Goal: Task Accomplishment & Management: Manage account settings

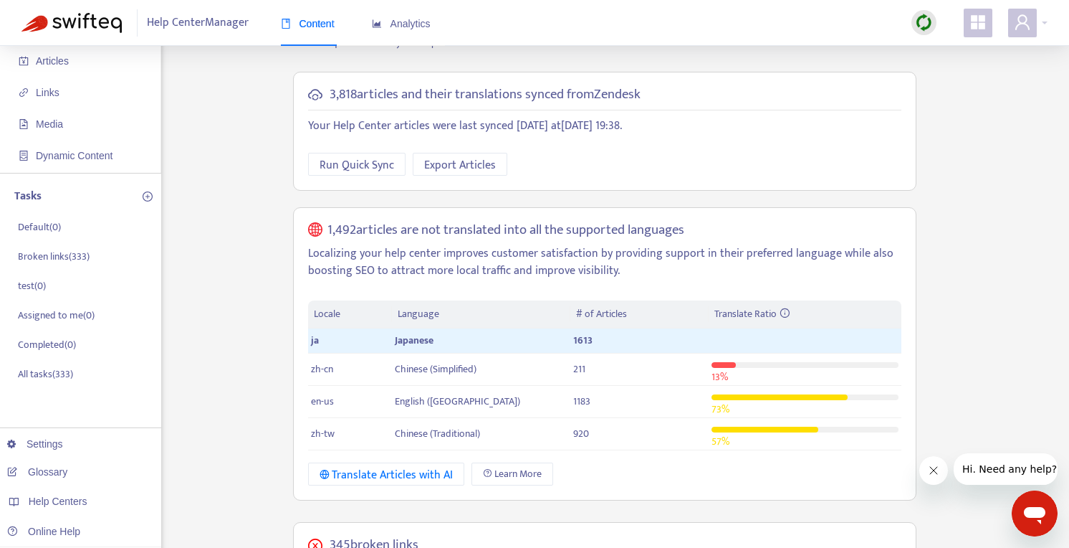
scroll to position [158, 0]
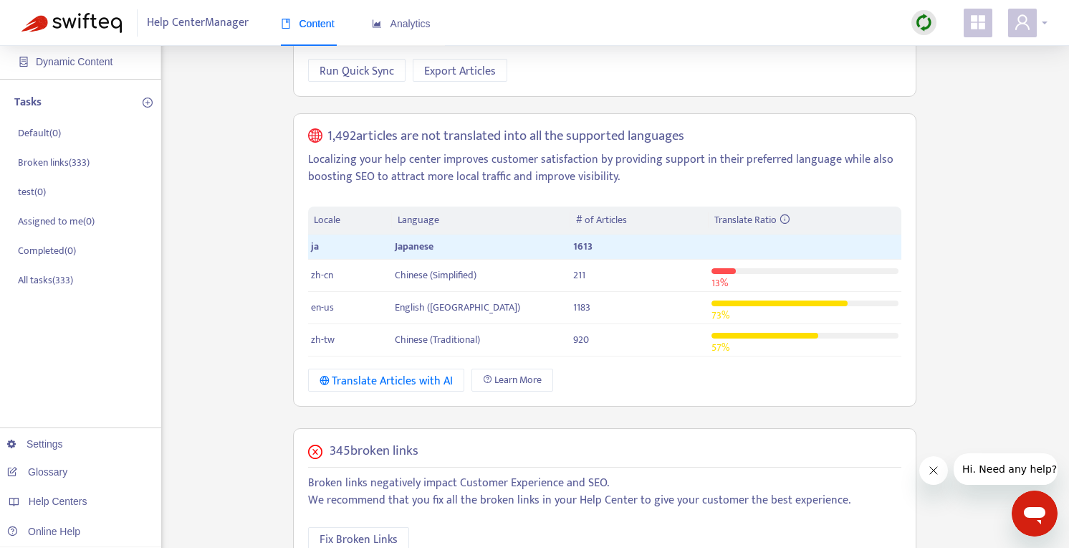
click at [1012, 29] on span at bounding box center [1022, 23] width 29 height 29
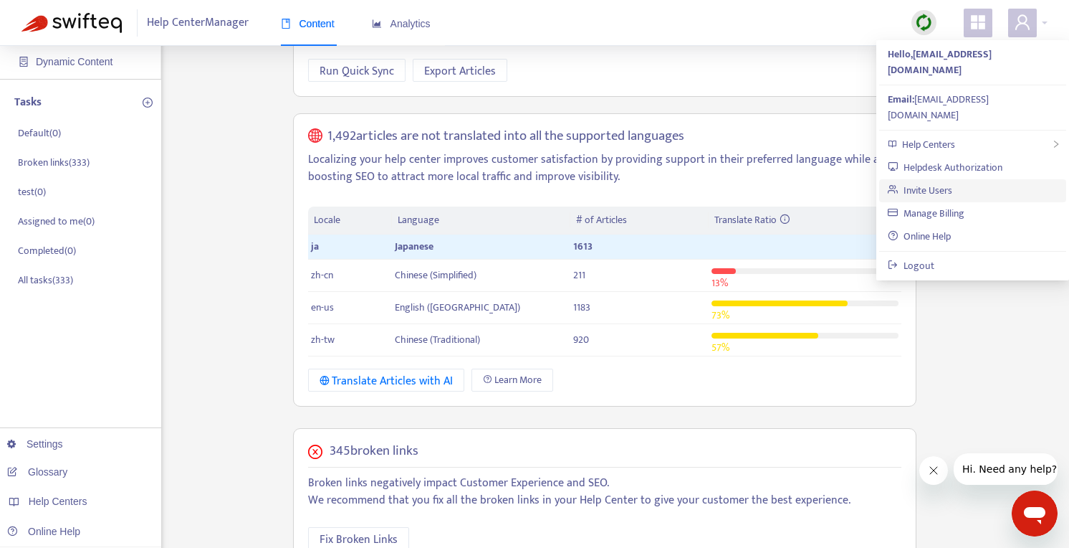
click at [952, 182] on link "Invite Users" at bounding box center [920, 190] width 64 height 16
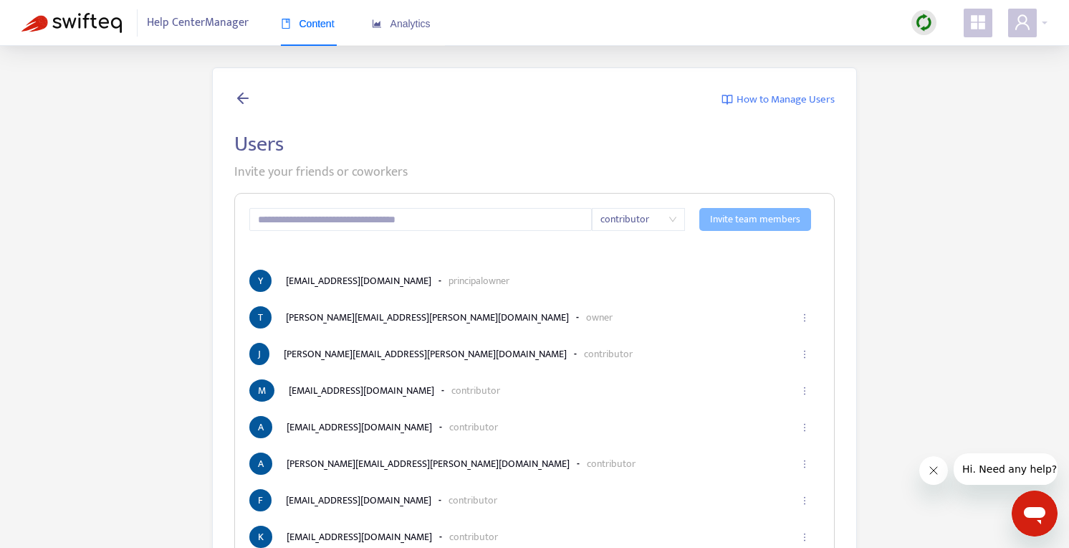
scroll to position [1067, 0]
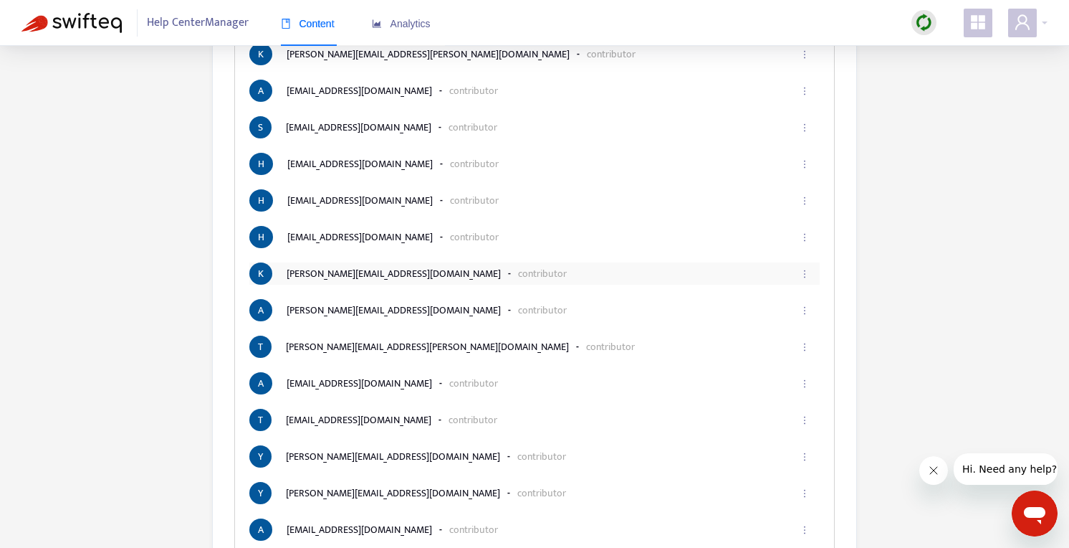
click at [803, 271] on icon "ellipsis" at bounding box center [805, 274] width 10 height 10
click at [788, 326] on span "Remove" at bounding box center [787, 330] width 34 height 16
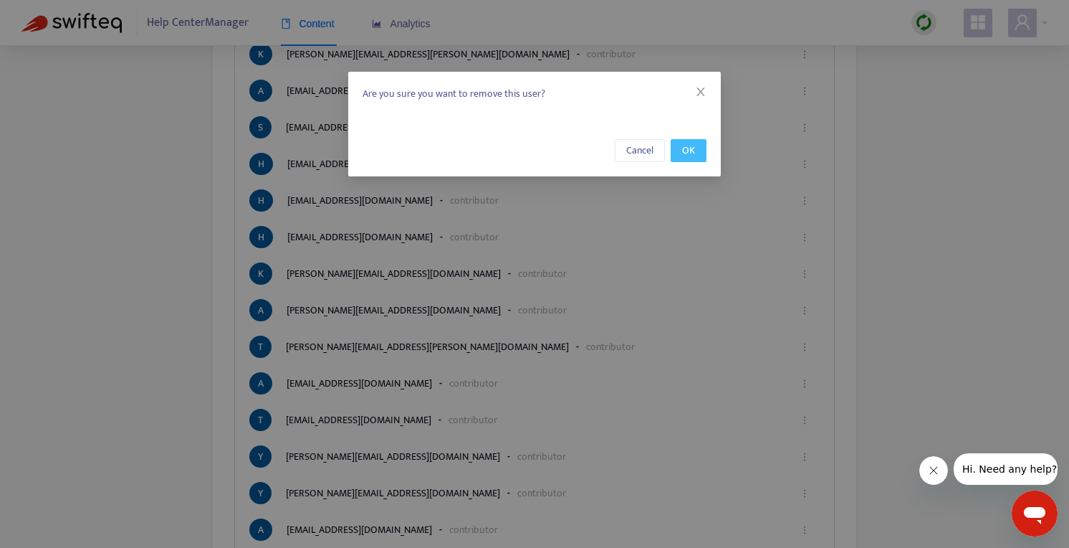
click at [690, 143] on span "OK" at bounding box center [688, 151] width 13 height 16
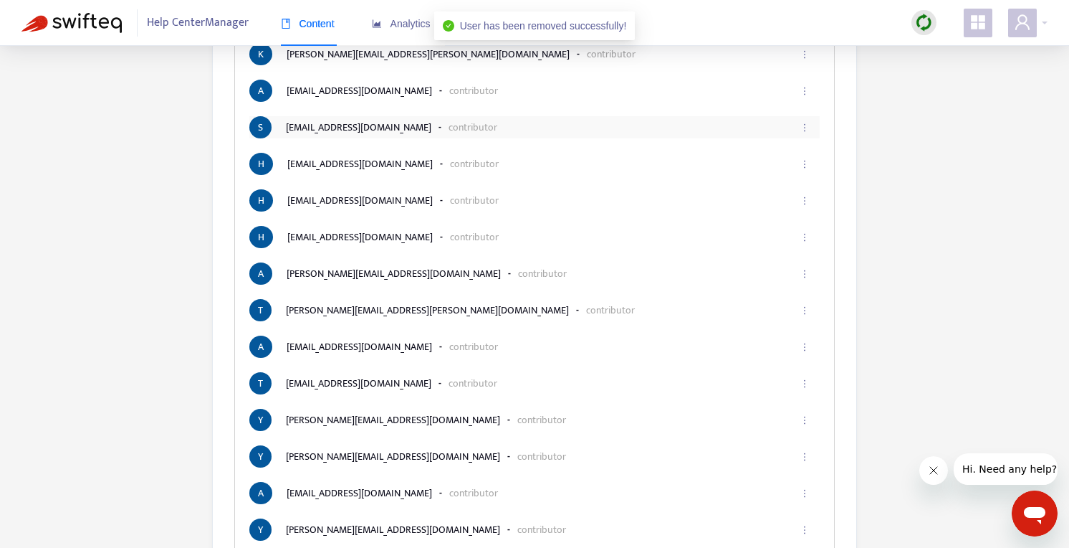
scroll to position [738, 0]
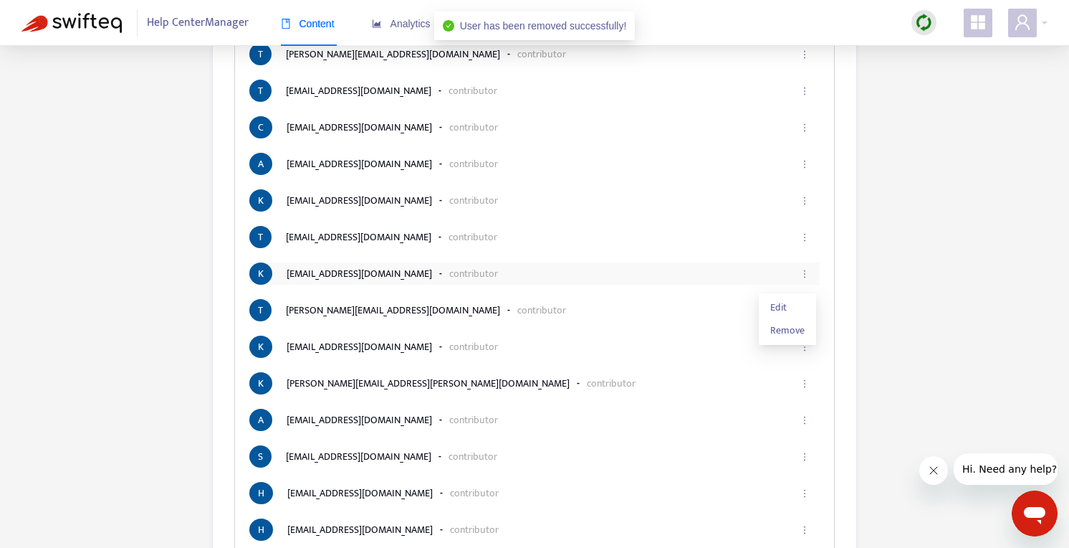
click at [808, 273] on icon "ellipsis" at bounding box center [805, 274] width 10 height 10
click at [790, 324] on span "Remove" at bounding box center [787, 330] width 34 height 16
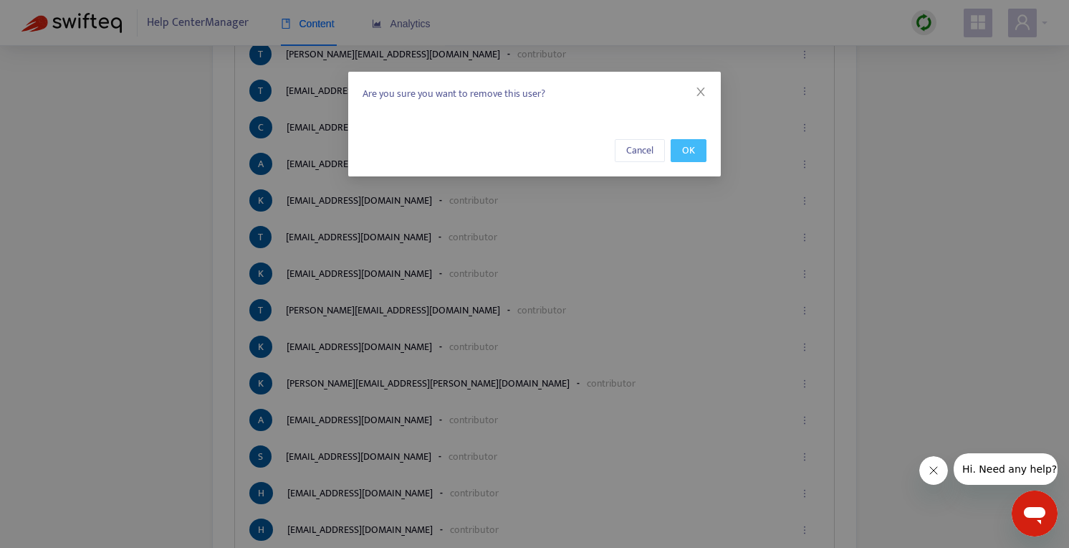
click at [694, 153] on span "OK" at bounding box center [688, 151] width 13 height 16
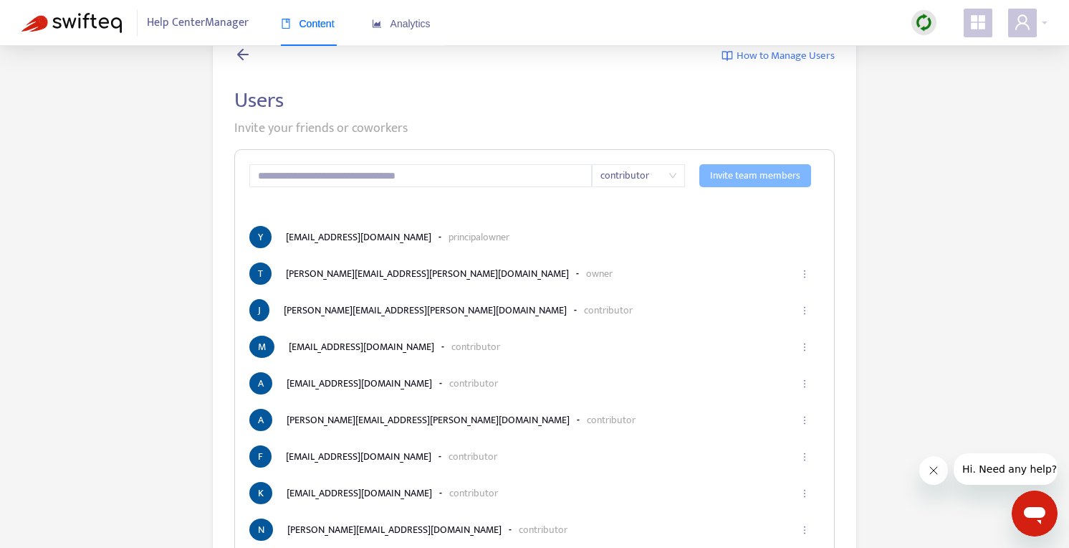
scroll to position [482, 0]
